Goal: Information Seeking & Learning: Learn about a topic

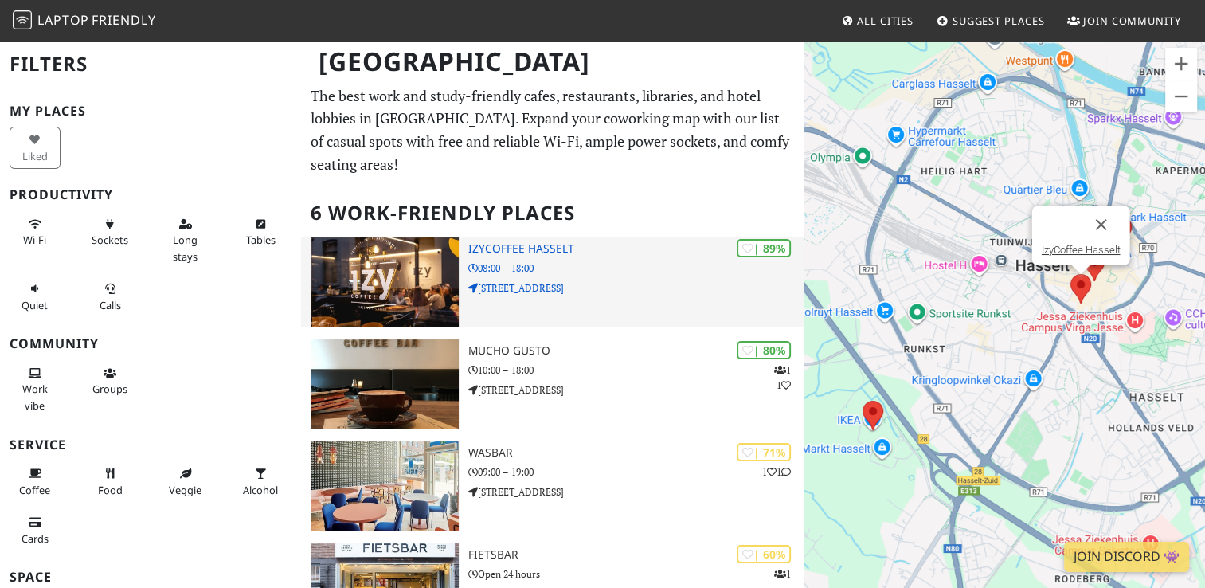
click at [520, 242] on h3 "IzyCoffee Hasselt" at bounding box center [635, 249] width 334 height 14
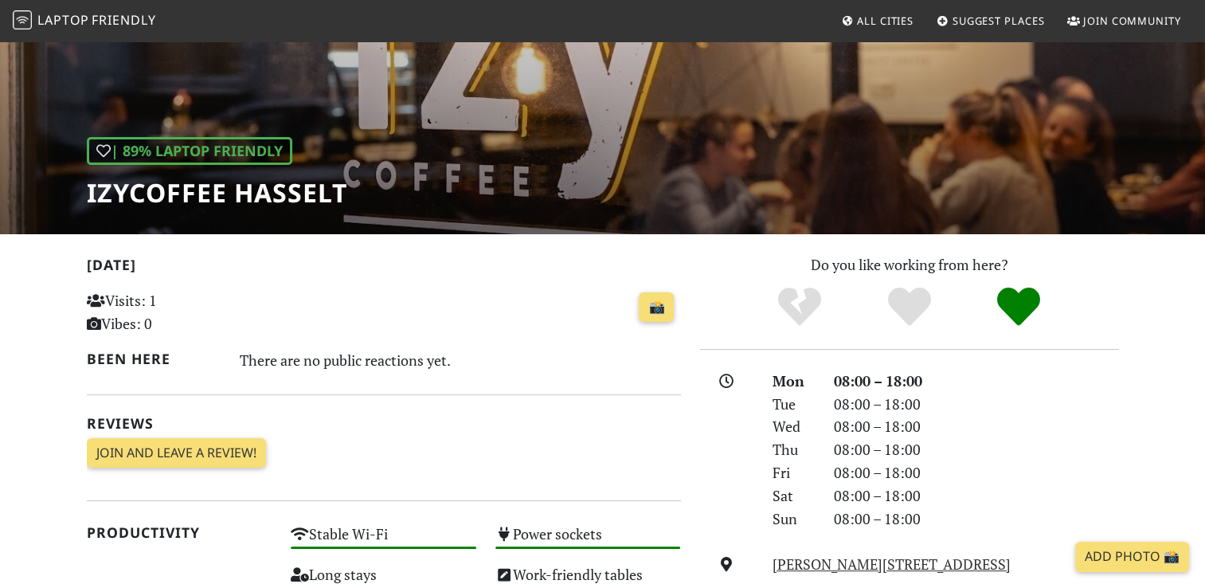
scroll to position [137, 0]
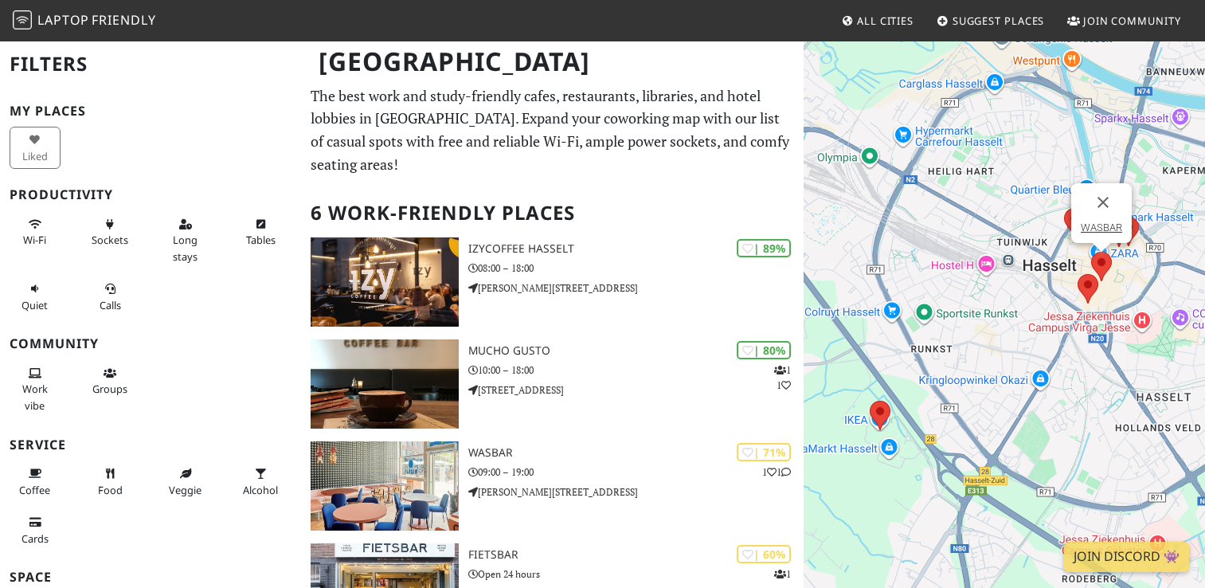
scroll to position [339, 0]
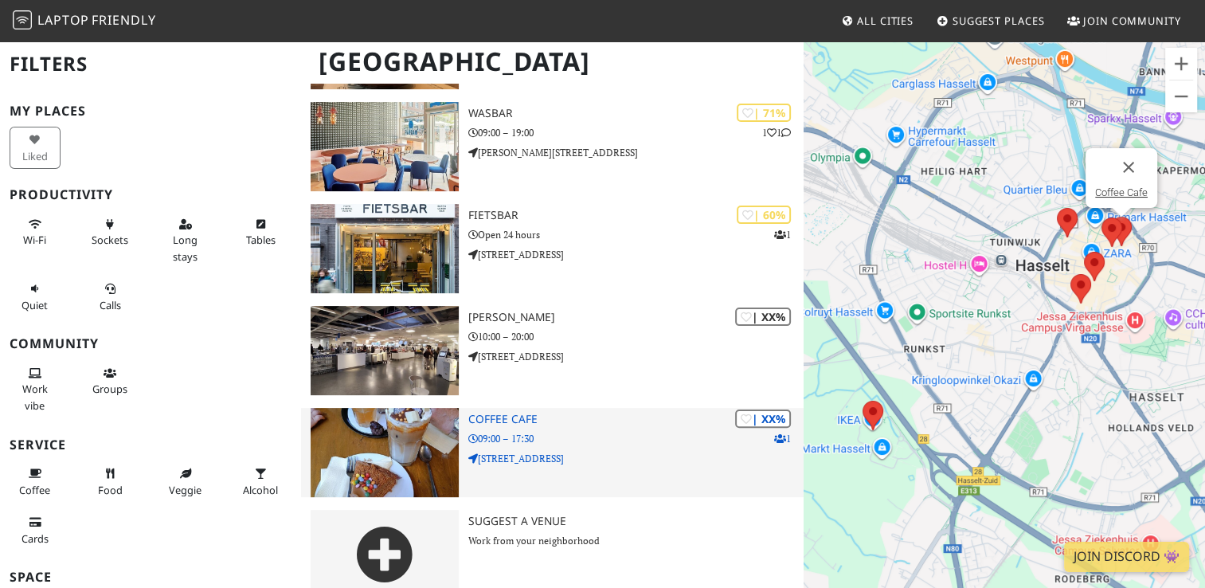
click at [500, 412] on h3 "Coffee Cafe" at bounding box center [635, 419] width 334 height 14
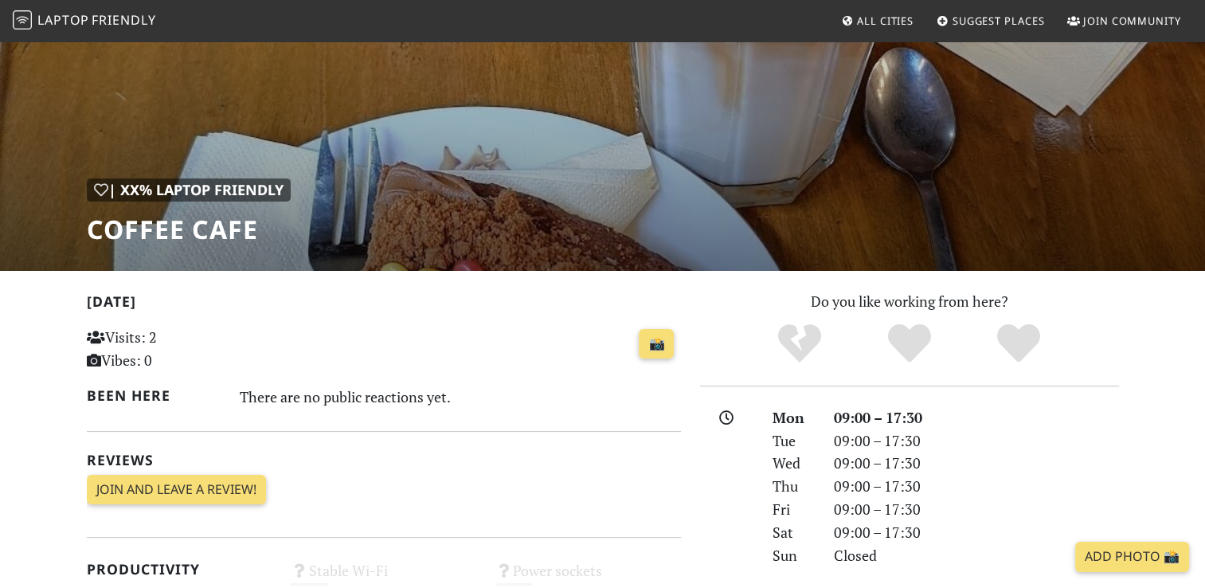
scroll to position [101, 0]
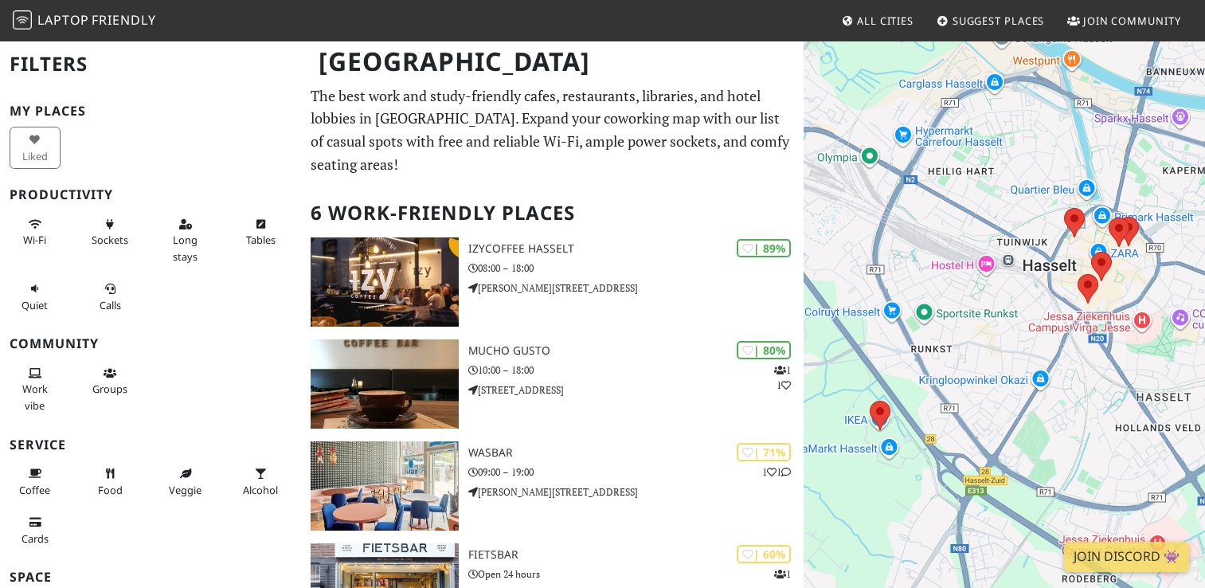
scroll to position [339, 0]
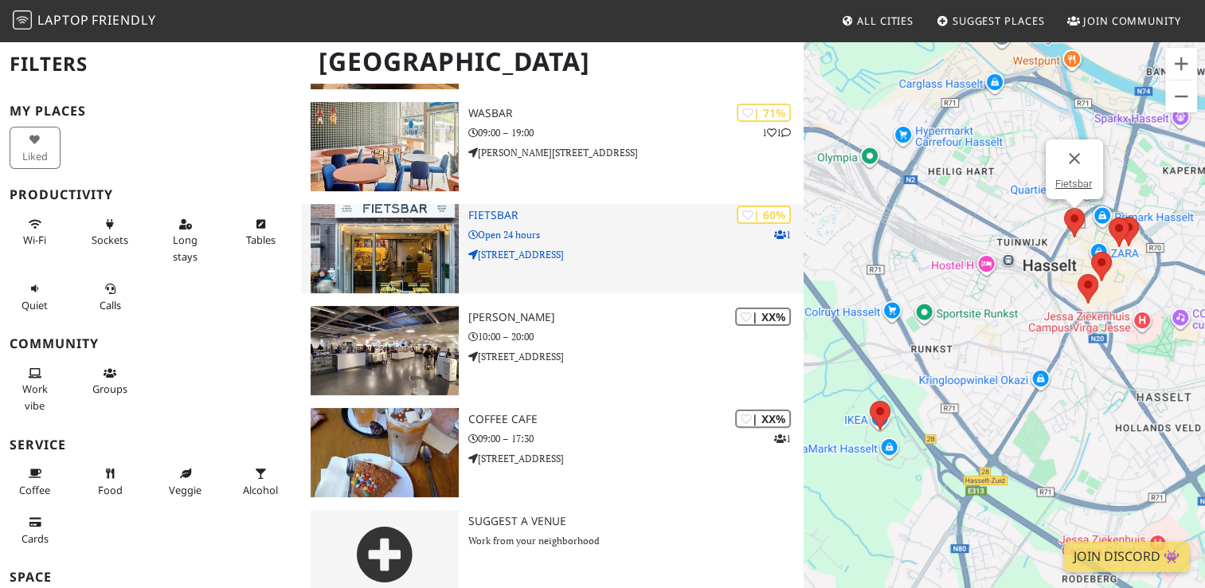
click at [622, 247] on p "[STREET_ADDRESS]" at bounding box center [635, 254] width 334 height 15
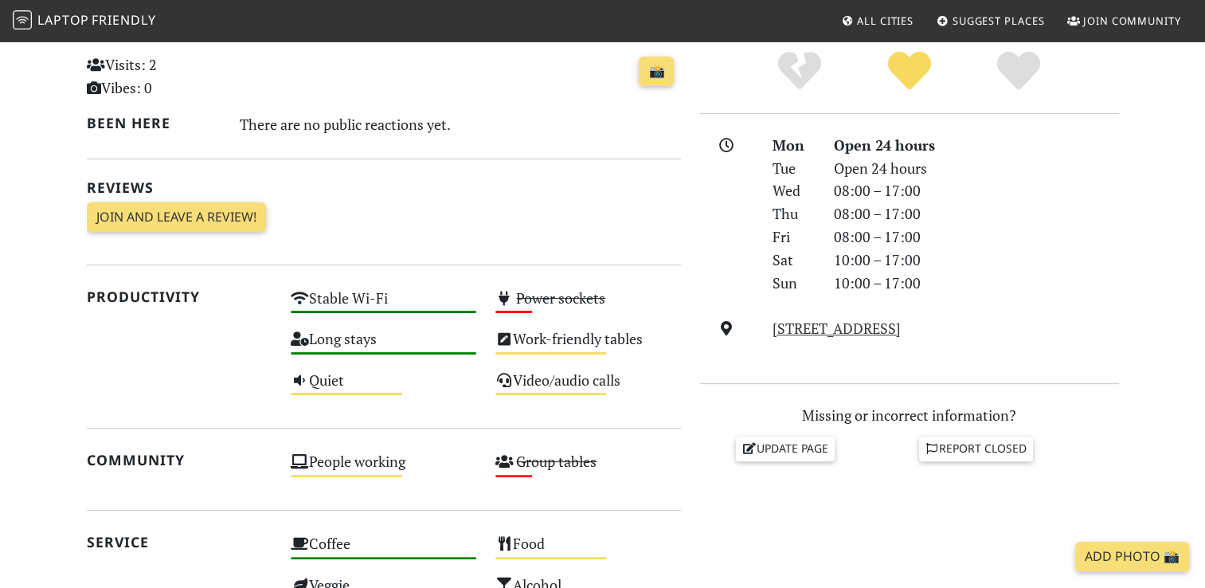
scroll to position [413, 0]
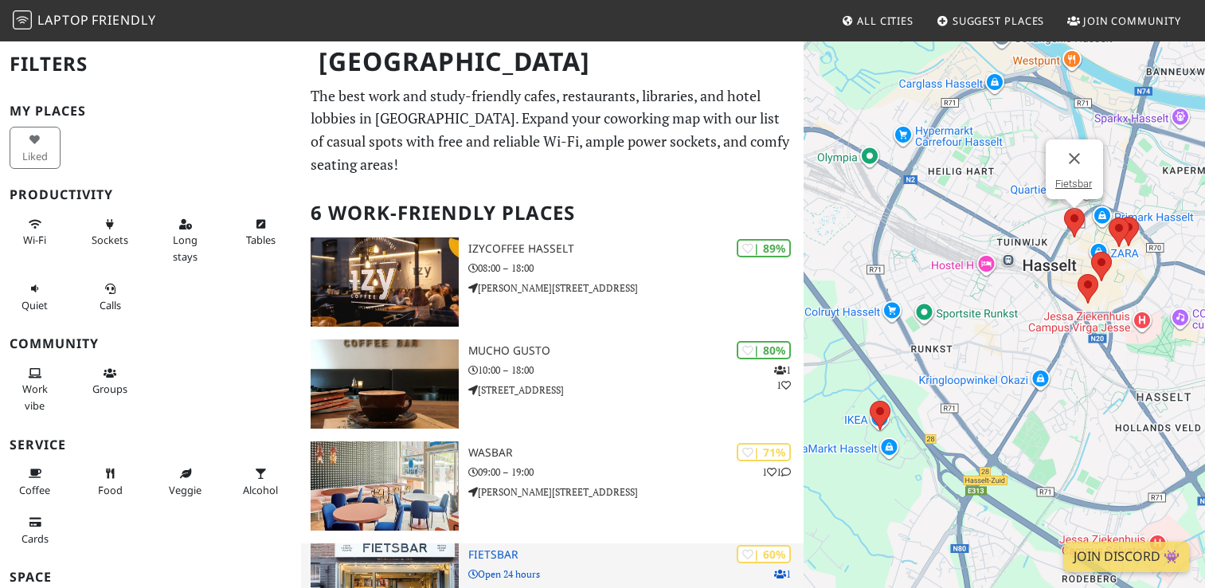
scroll to position [339, 0]
